Goal: Task Accomplishment & Management: Use online tool/utility

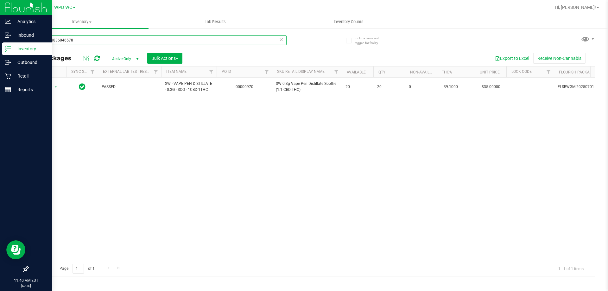
drag, startPoint x: 95, startPoint y: 38, endPoint x: 8, endPoint y: 105, distance: 109.9
click at [8, 105] on div "Analytics Inbound Inventory Outbound Retail Reports 11:40 AM EDT [DATE] 08/24 W…" at bounding box center [304, 145] width 608 height 291
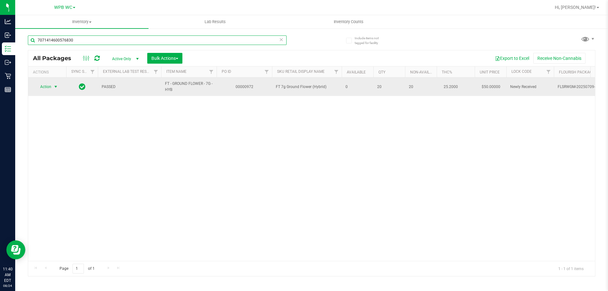
type input "7071414600576830"
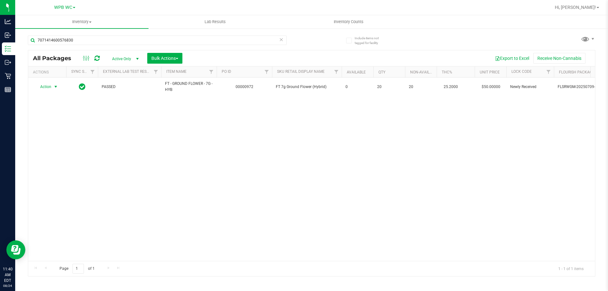
drag, startPoint x: 54, startPoint y: 84, endPoint x: 59, endPoint y: 133, distance: 49.3
click at [54, 85] on span "select" at bounding box center [55, 86] width 5 height 5
click at [52, 157] on li "Unlock package" at bounding box center [55, 162] width 41 height 10
click at [131, 39] on input "7071414600576830" at bounding box center [157, 40] width 259 height 10
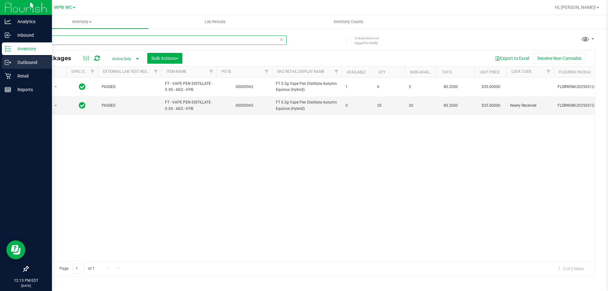
drag, startPoint x: 60, startPoint y: 38, endPoint x: 0, endPoint y: 67, distance: 66.2
click at [0, 57] on div "Analytics Inbound Inventory Outbound Retail Reports 12:13 PM EDT [DATE] 08/24 W…" at bounding box center [304, 145] width 608 height 291
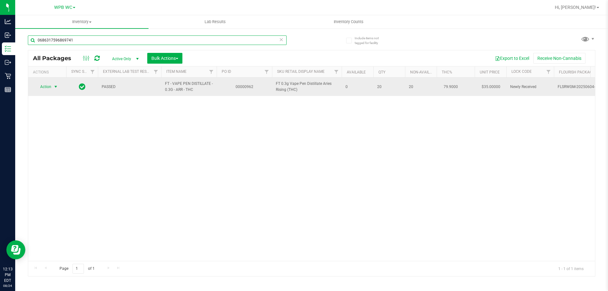
type input "0686317596869741"
click at [54, 86] on span "select" at bounding box center [55, 86] width 5 height 5
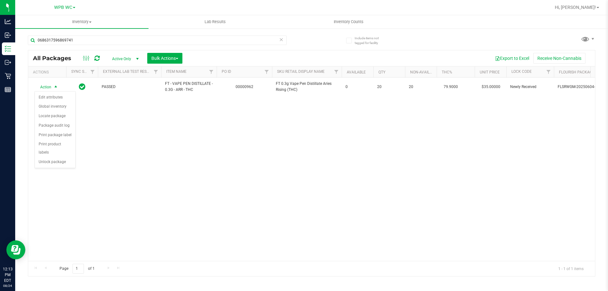
click at [54, 157] on li "Unlock package" at bounding box center [55, 162] width 41 height 10
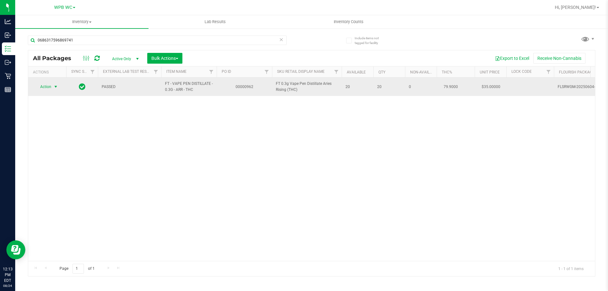
click at [47, 85] on span "Action" at bounding box center [43, 86] width 17 height 9
